Goal: Navigation & Orientation: Find specific page/section

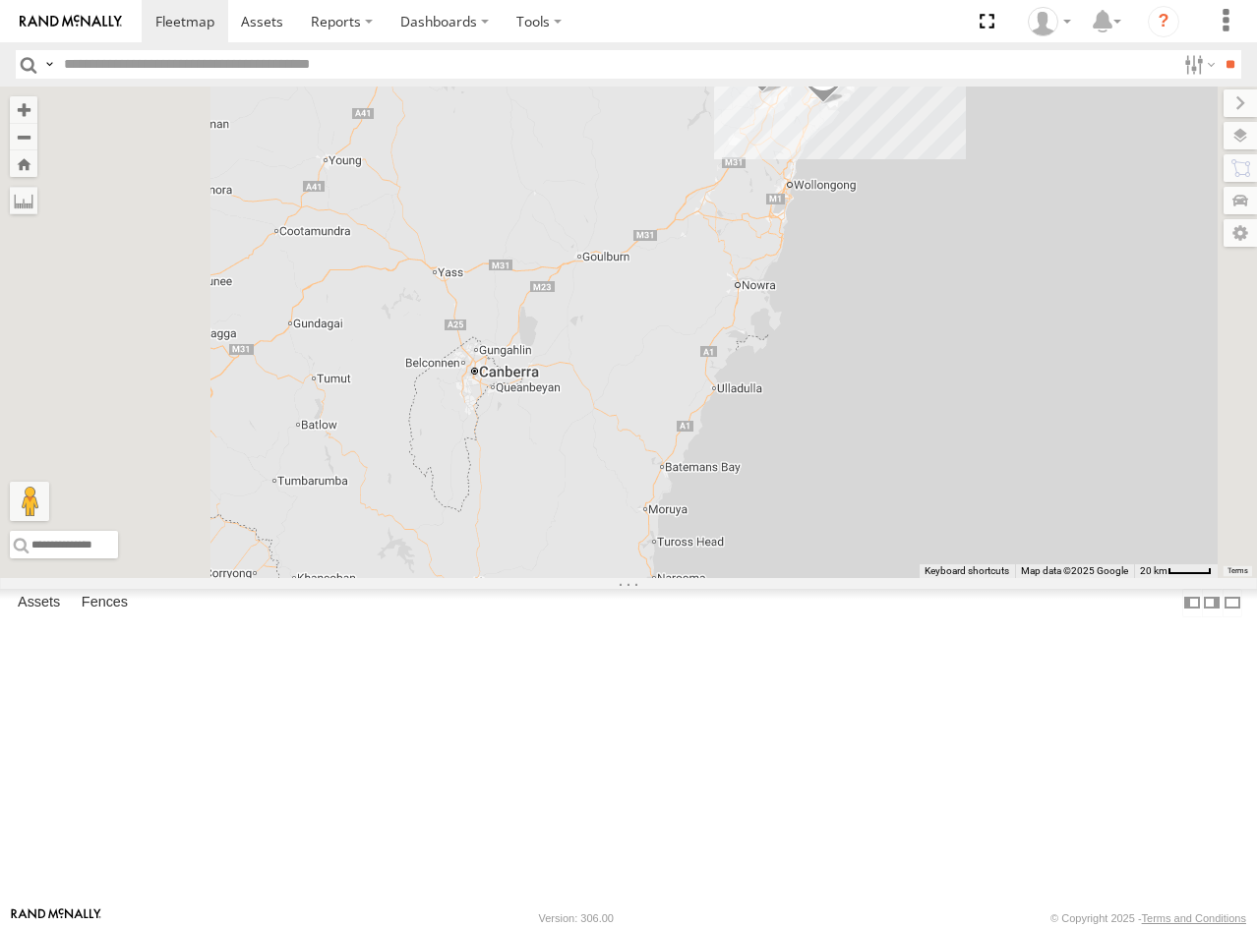
click at [0, 0] on div "10 QMC Pat" at bounding box center [0, 0] width 0 height 0
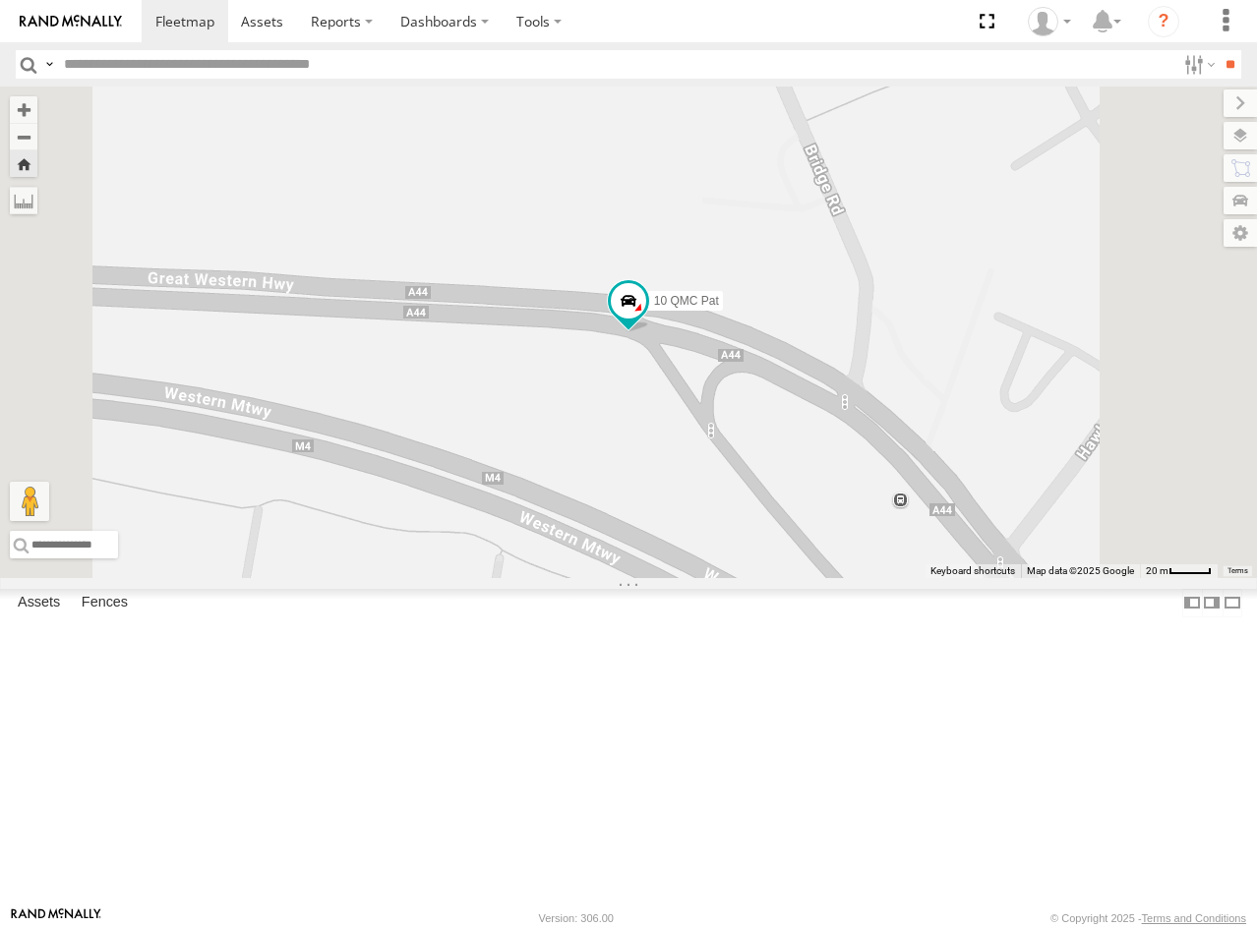
click at [0, 0] on div "Vehicles-Light" at bounding box center [0, 0] width 0 height 0
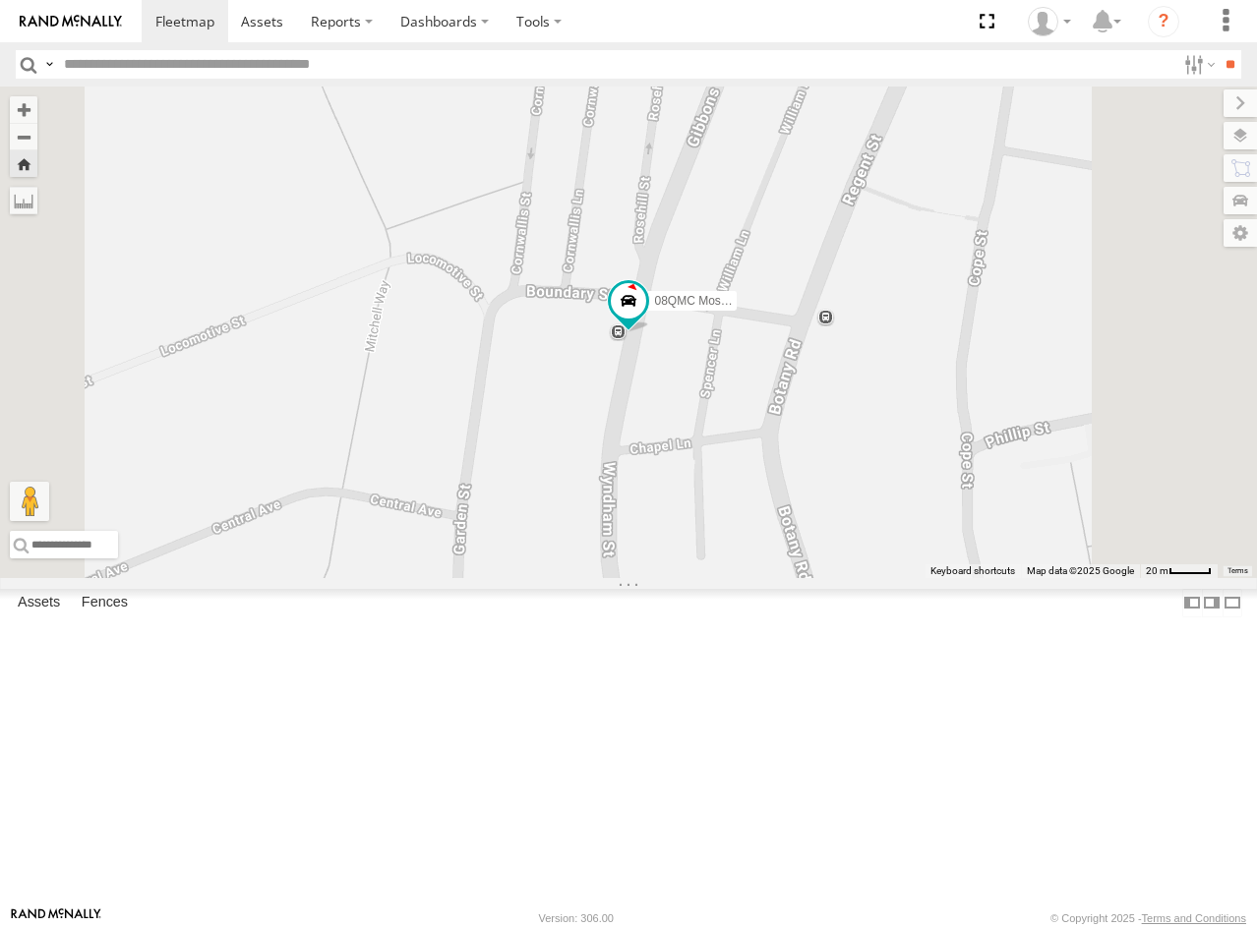
click at [0, 0] on div "Vehicles-Light" at bounding box center [0, 0] width 0 height 0
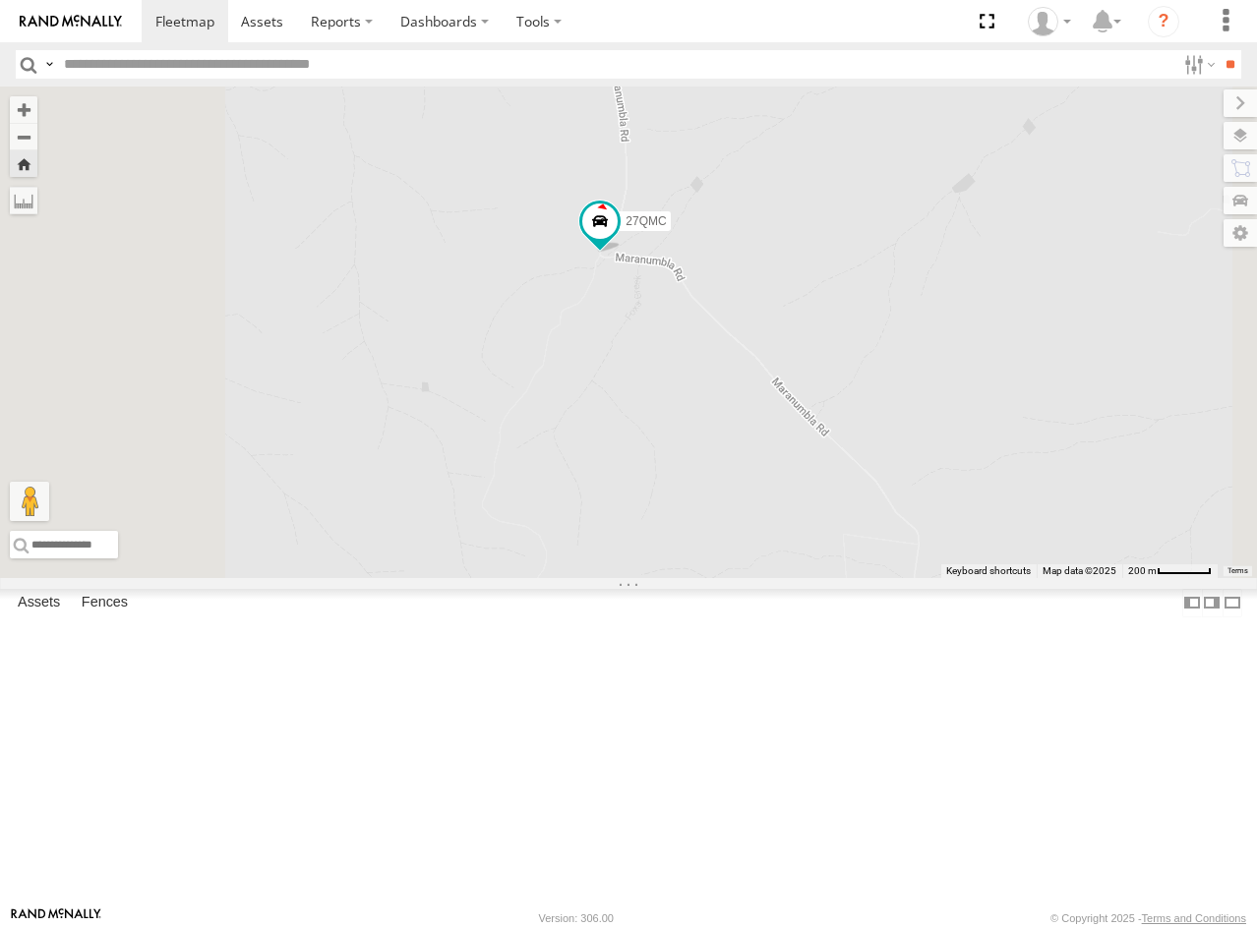
drag, startPoint x: 800, startPoint y: 334, endPoint x: 785, endPoint y: 553, distance: 218.9
click at [787, 550] on div "27QMC" at bounding box center [628, 333] width 1257 height 492
drag, startPoint x: 709, startPoint y: 426, endPoint x: 997, endPoint y: 403, distance: 289.0
click at [997, 403] on div "27QMC" at bounding box center [628, 333] width 1257 height 492
drag, startPoint x: 903, startPoint y: 407, endPoint x: 1017, endPoint y: 400, distance: 114.3
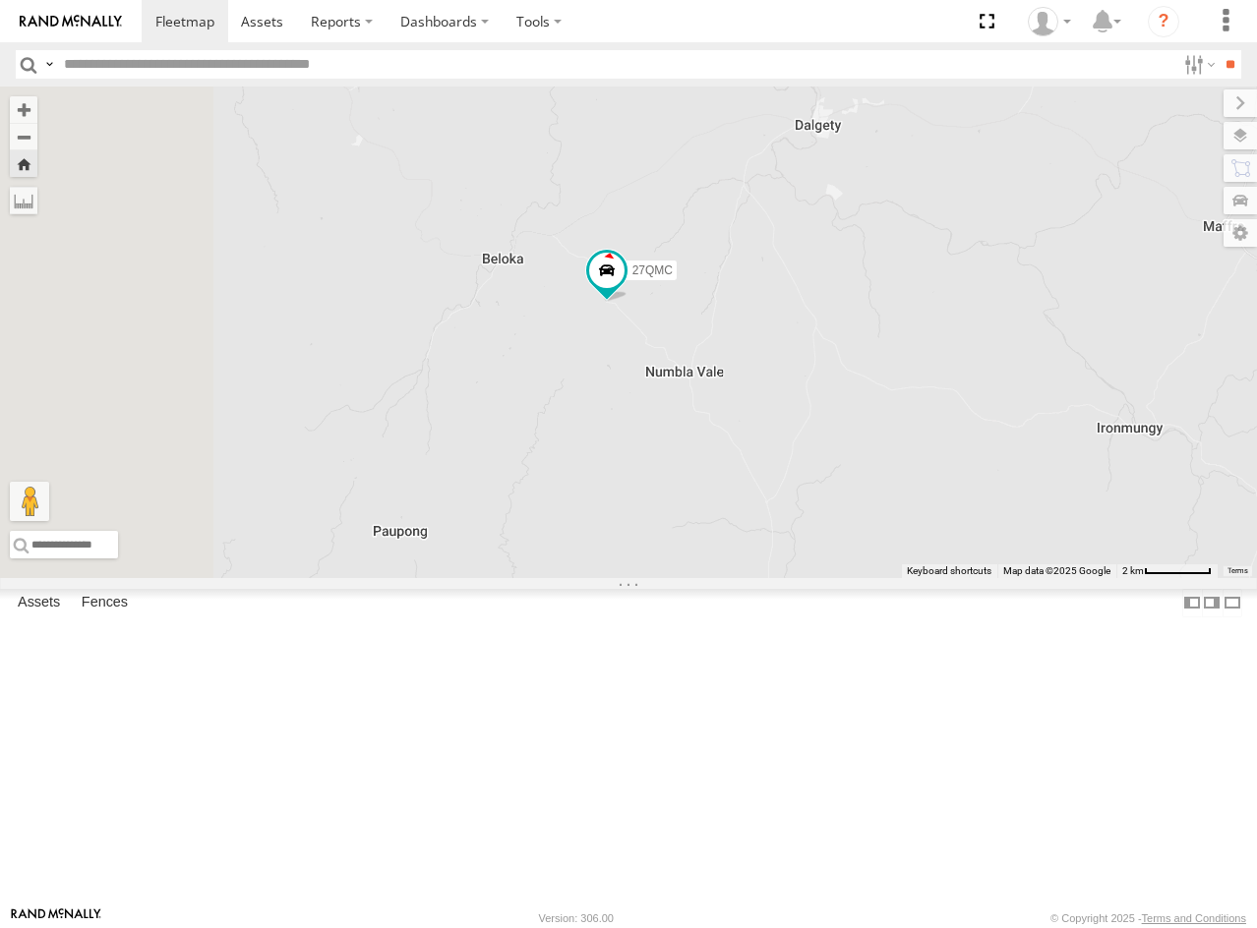
click at [1017, 400] on div "27QMC" at bounding box center [628, 333] width 1257 height 492
drag, startPoint x: 771, startPoint y: 405, endPoint x: 1040, endPoint y: 373, distance: 271.4
click at [1036, 373] on div "27QMC" at bounding box center [628, 333] width 1257 height 492
click at [0, 0] on div "11 QMC [PERSON_NAME]" at bounding box center [0, 0] width 0 height 0
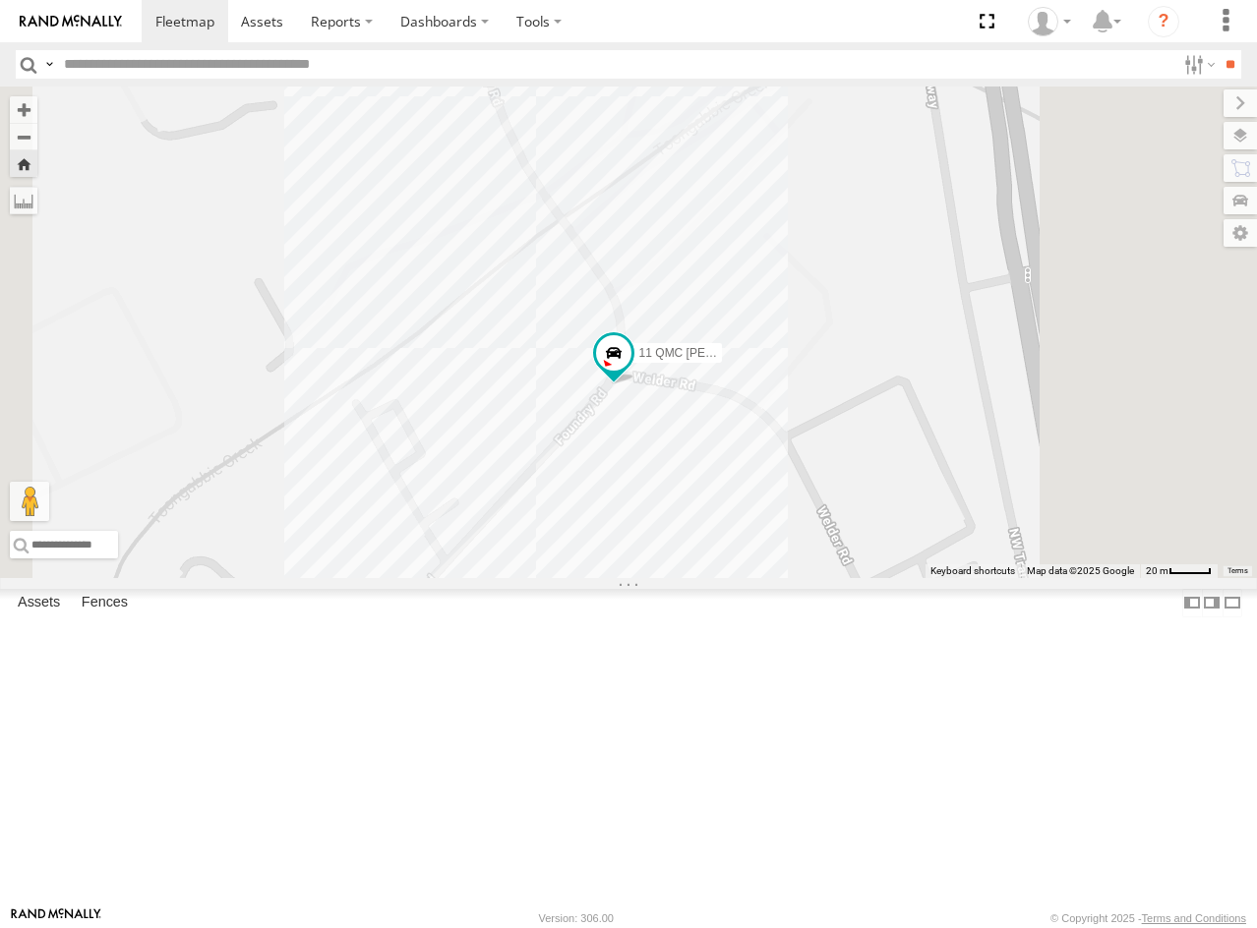
click at [0, 0] on div "02 Jordan" at bounding box center [0, 0] width 0 height 0
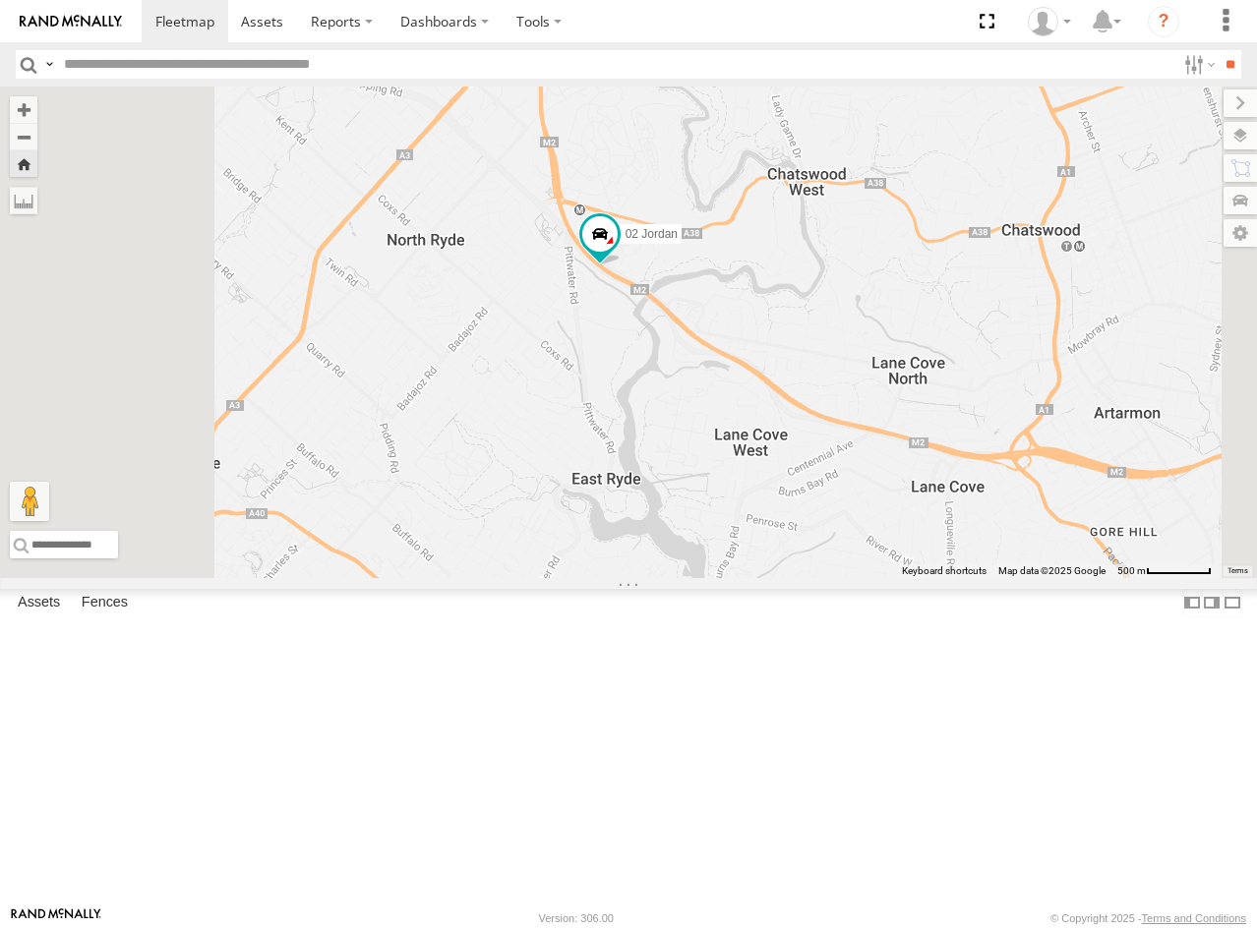
drag, startPoint x: 620, startPoint y: 341, endPoint x: 677, endPoint y: 431, distance: 106.1
click at [677, 431] on div "02 Jordan" at bounding box center [628, 333] width 1257 height 492
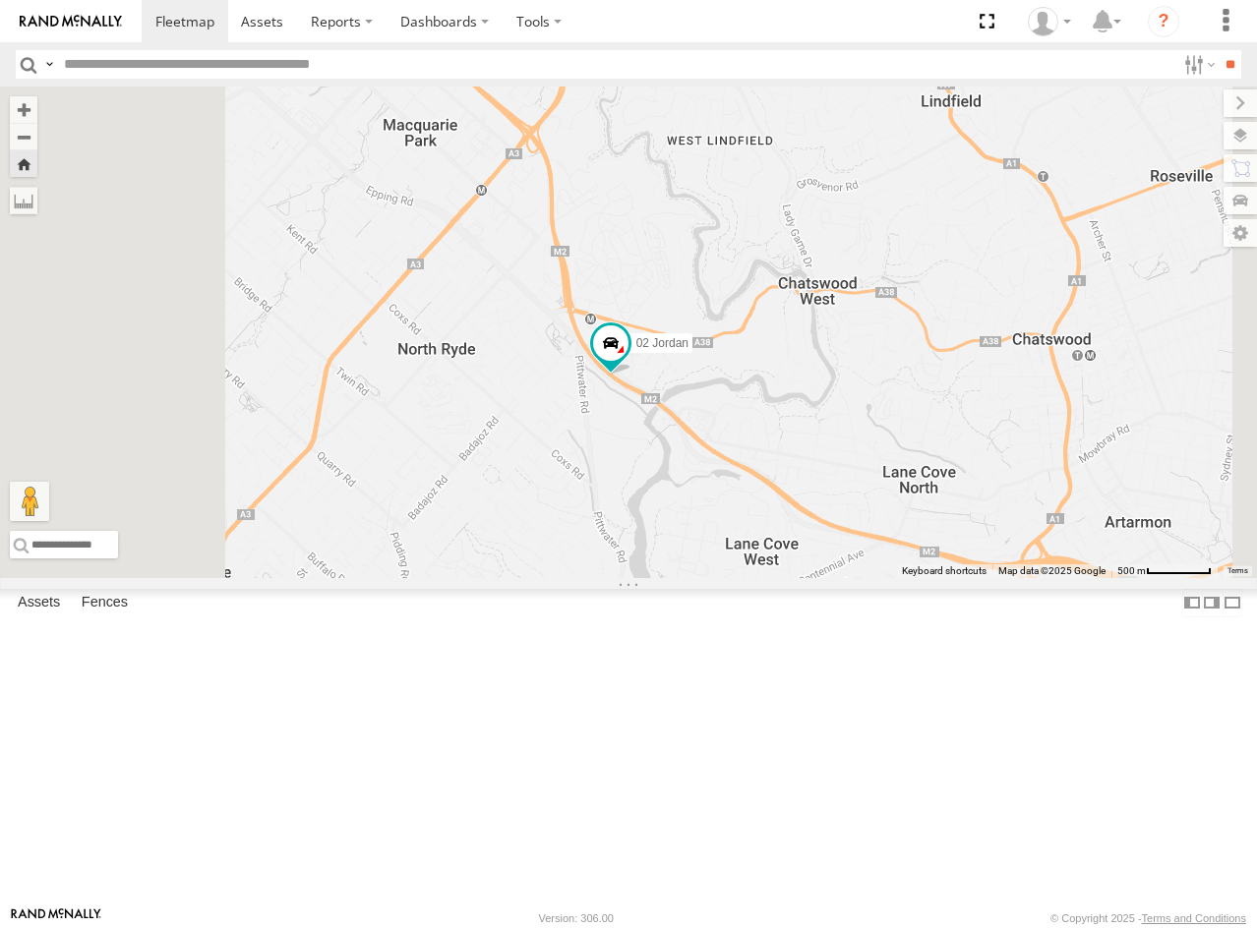
drag, startPoint x: 673, startPoint y: 342, endPoint x: 685, endPoint y: 488, distance: 146.1
click at [685, 488] on div "02 Jordan" at bounding box center [628, 333] width 1257 height 492
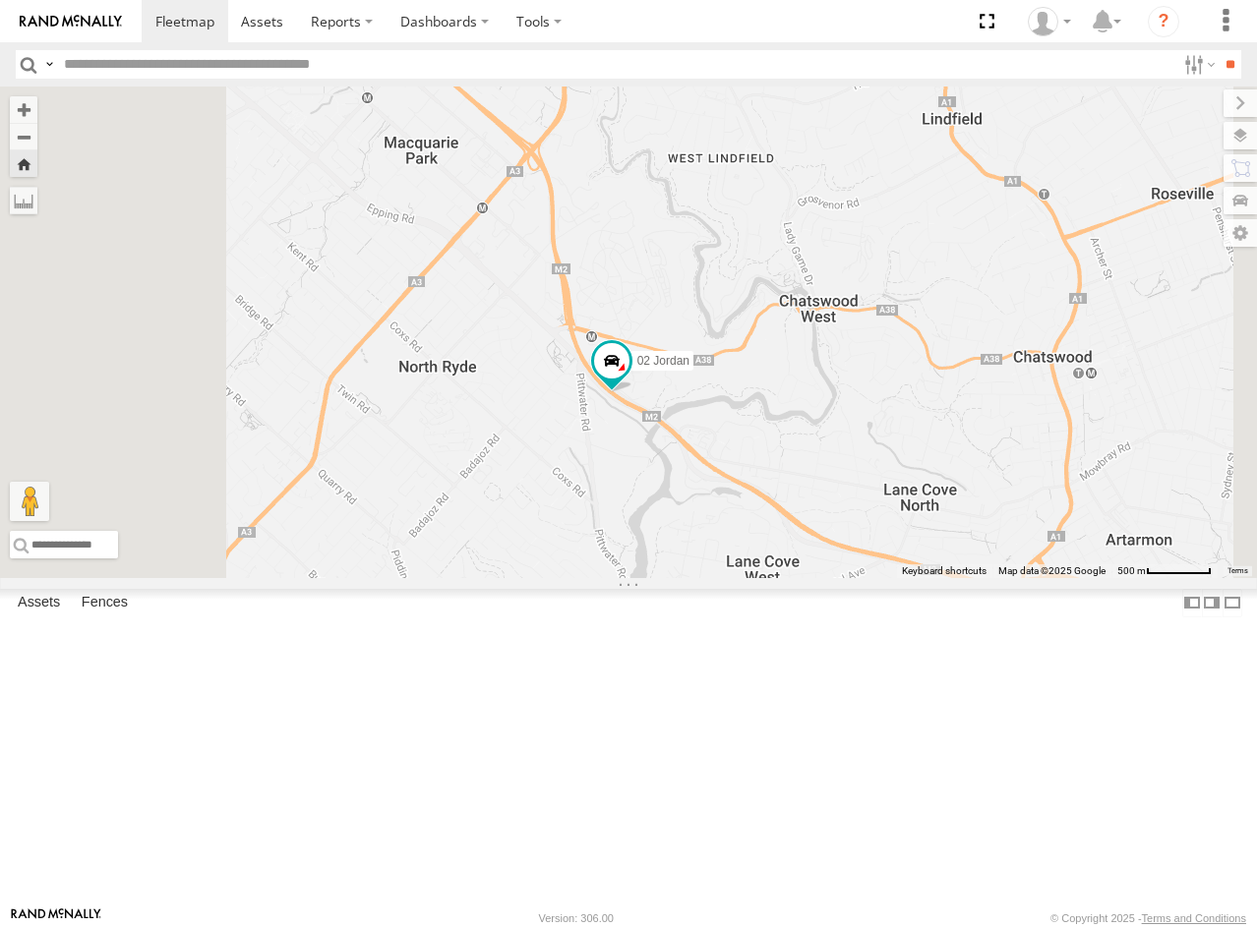
click at [0, 0] on span "Asset" at bounding box center [0, 0] width 0 height 0
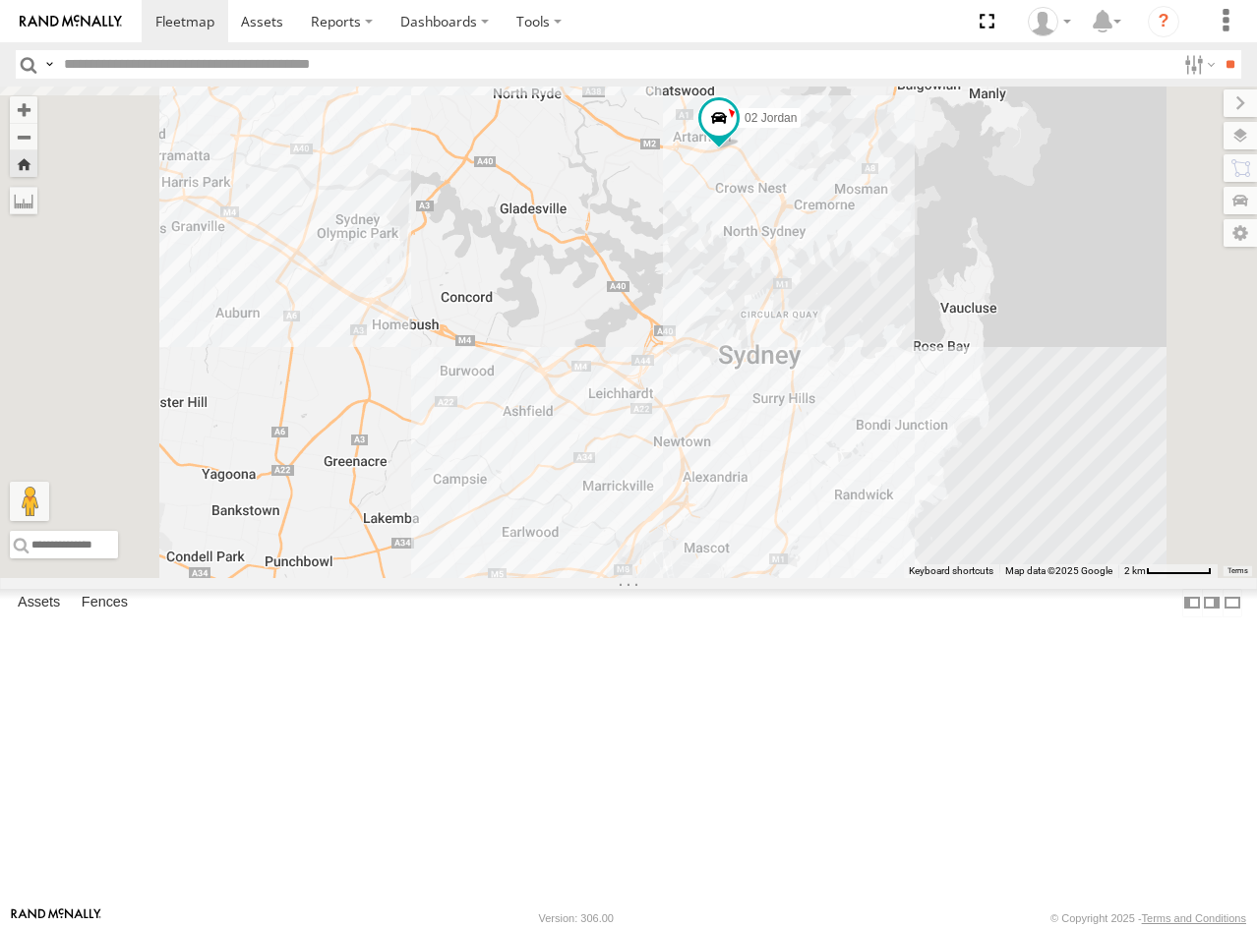
drag, startPoint x: 876, startPoint y: 420, endPoint x: 789, endPoint y: 231, distance: 208.1
click at [792, 231] on div "02 Jordan" at bounding box center [628, 333] width 1257 height 492
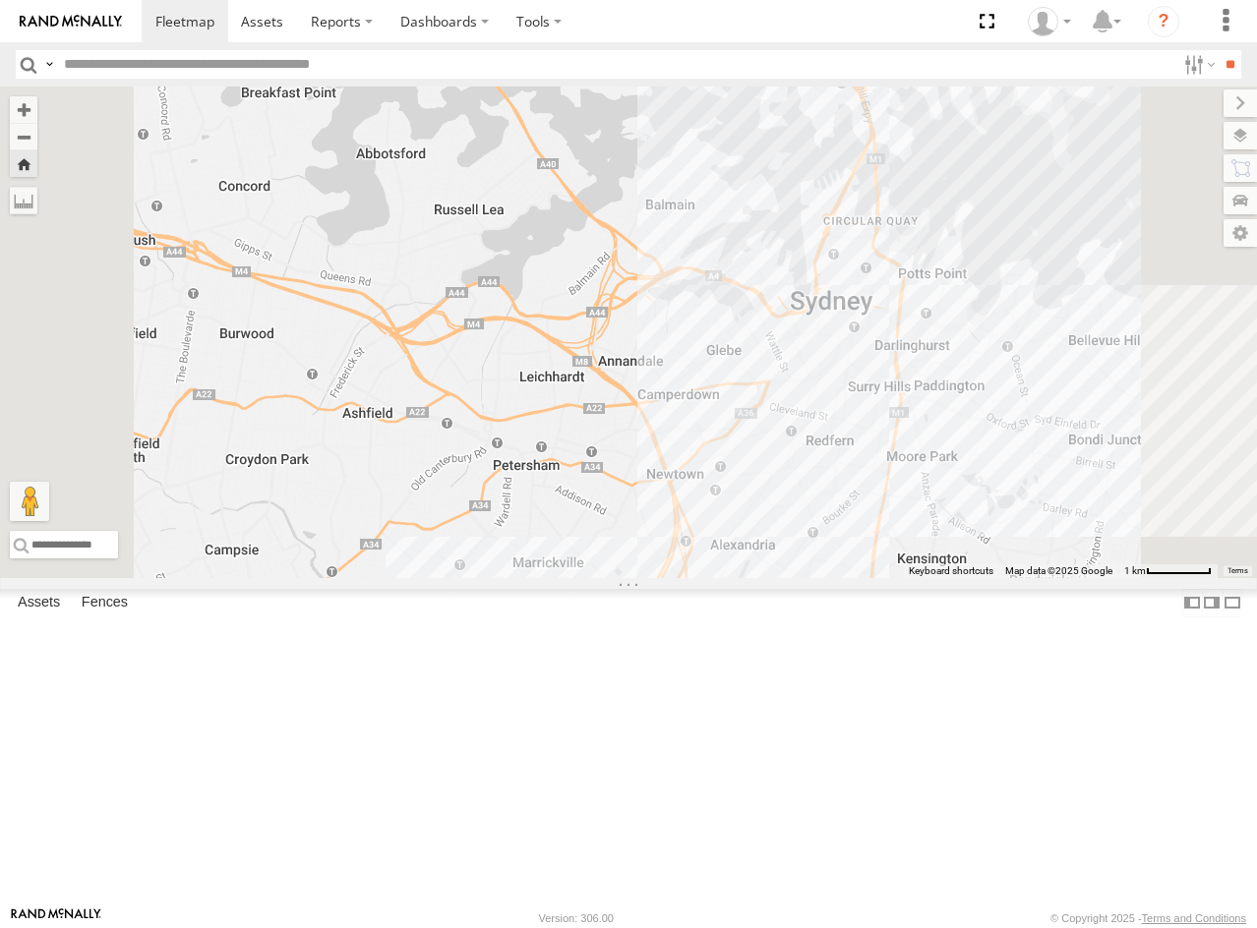
click at [66, 19] on img at bounding box center [71, 22] width 102 height 14
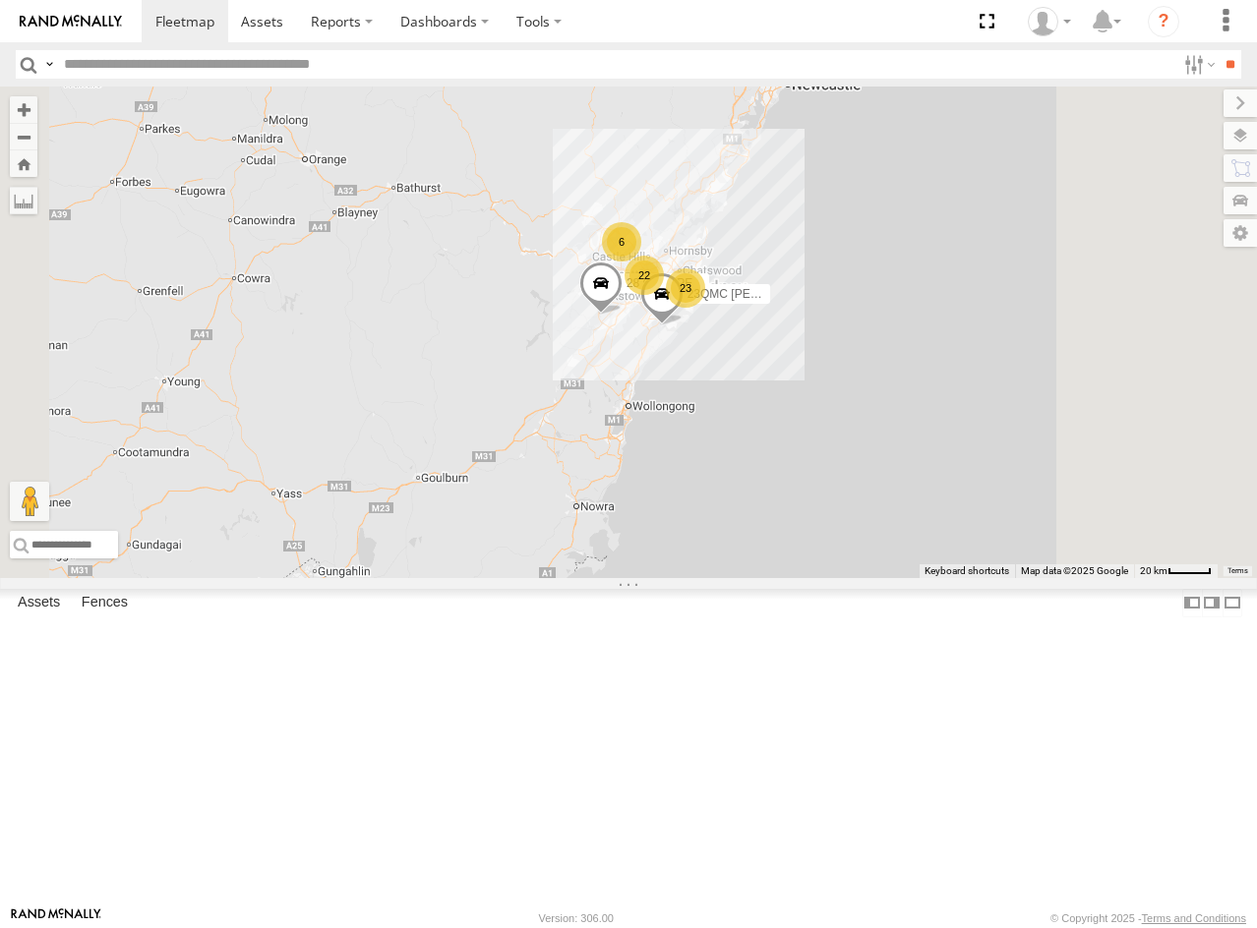
drag, startPoint x: 1021, startPoint y: 309, endPoint x: 852, endPoint y: 538, distance: 284.8
click at [854, 536] on div "23 22 6 28 QMC [PERSON_NAME] 23QMC [PERSON_NAME] 27QMC" at bounding box center [628, 333] width 1257 height 492
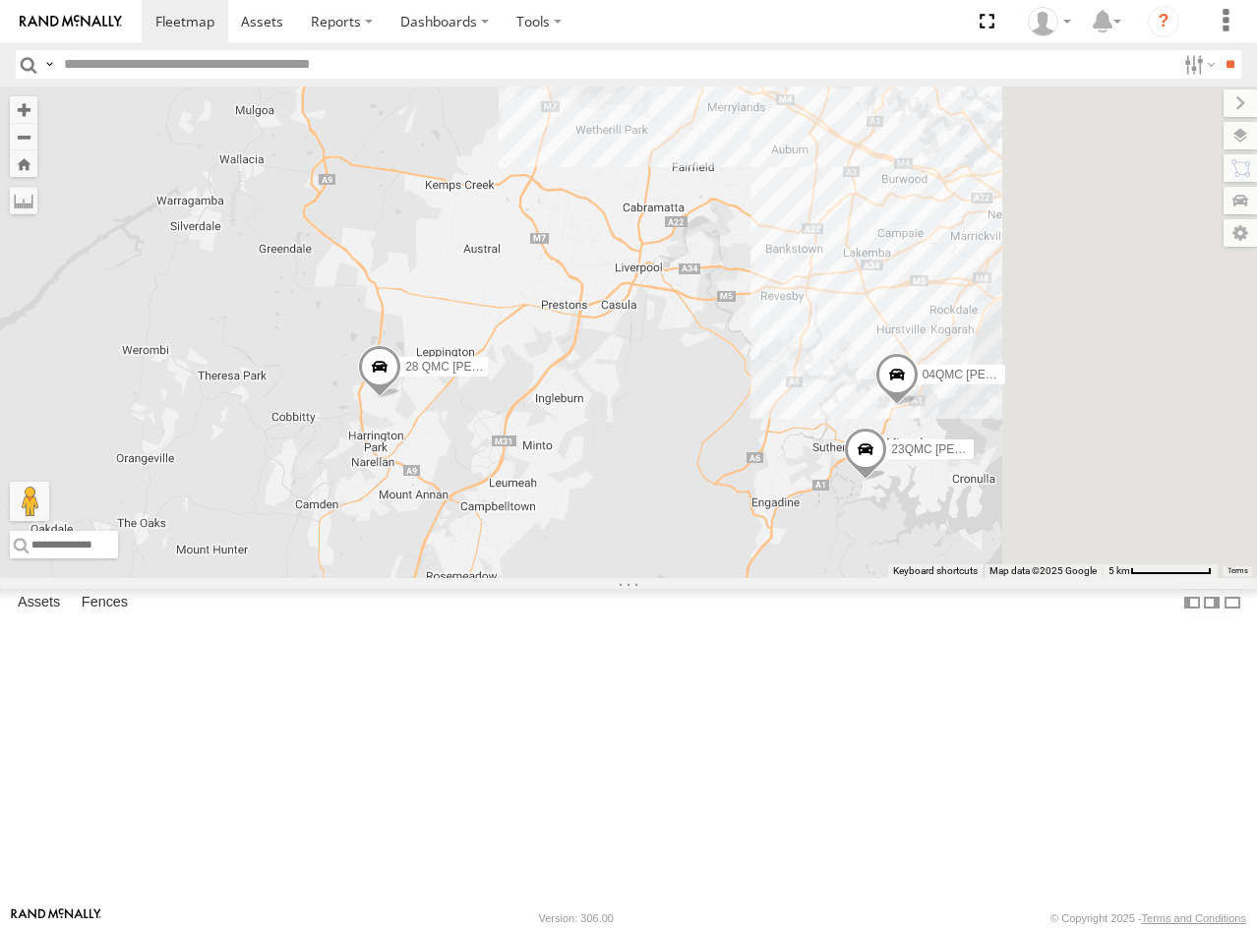
drag, startPoint x: 1015, startPoint y: 460, endPoint x: 770, endPoint y: 521, distance: 252.3
click at [832, 570] on div "28 QMC [PERSON_NAME] 27QMC 06QMC -Spare 10 QMC Pat # KS75A 04QMC Francesco 02 J…" at bounding box center [628, 333] width 1257 height 492
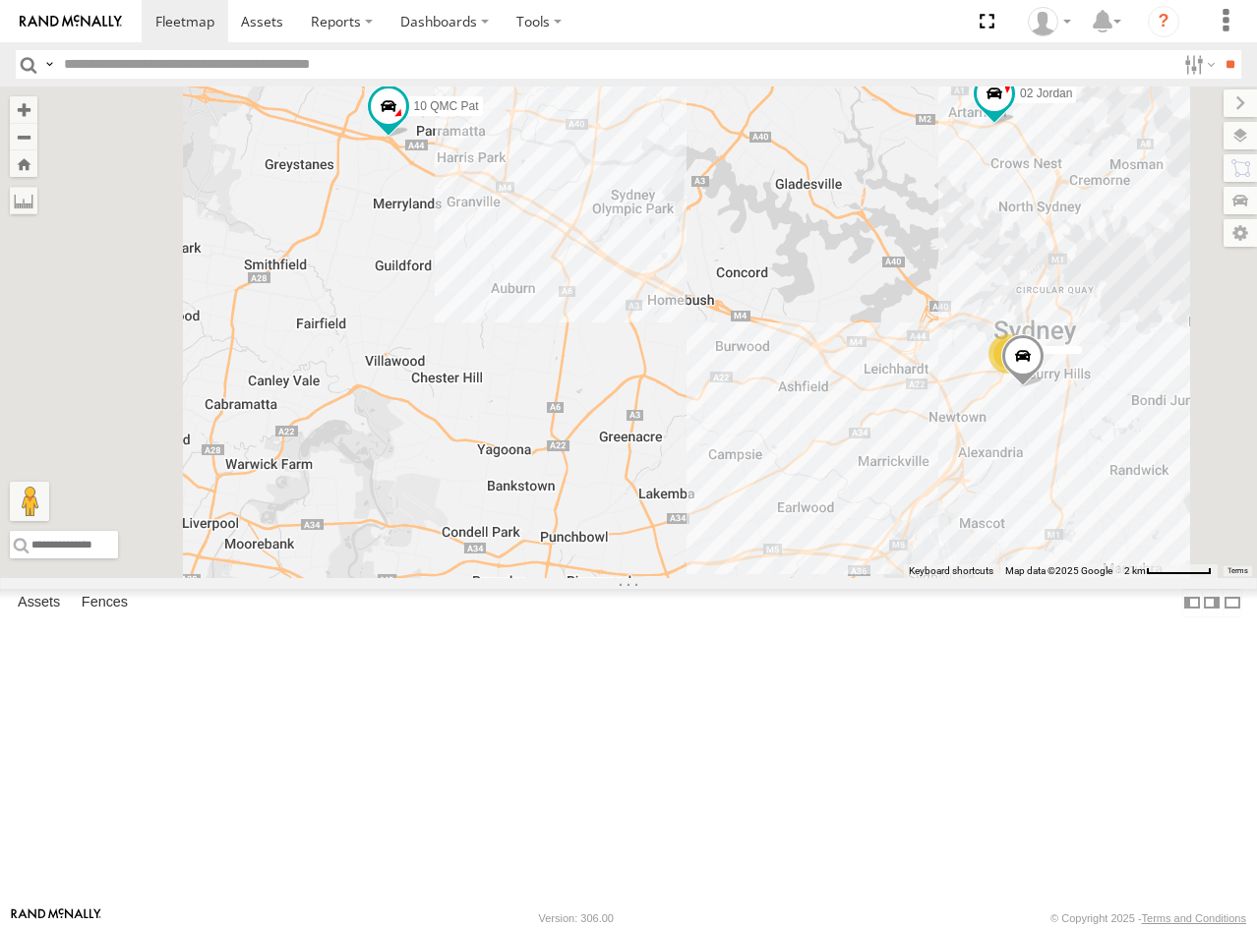
drag, startPoint x: 874, startPoint y: 540, endPoint x: 661, endPoint y: 569, distance: 215.4
click at [661, 569] on div "28 QMC [PERSON_NAME] 27QMC 06QMC -Spare 10 QMC Pat # KS75A 04QMC Francesco 02 J…" at bounding box center [628, 333] width 1257 height 492
